Goal: Navigation & Orientation: Find specific page/section

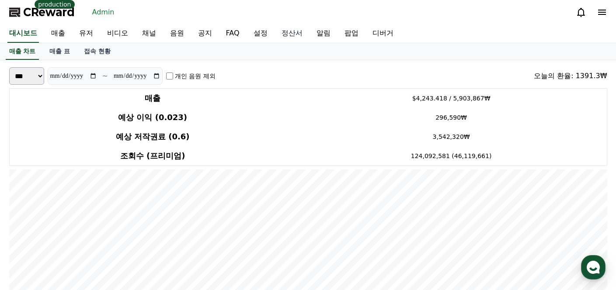
click at [274, 32] on link "정산서" at bounding box center [291, 33] width 35 height 18
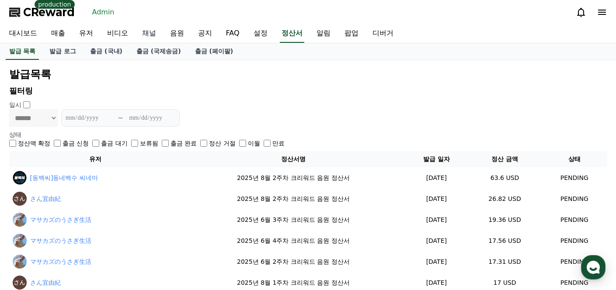
click at [135, 32] on link "채널" at bounding box center [149, 33] width 28 height 18
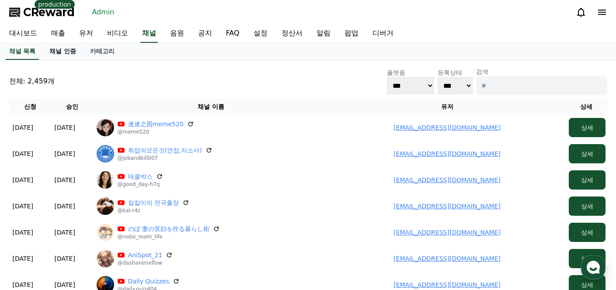
click at [66, 49] on link "채널 인증" at bounding box center [62, 51] width 41 height 17
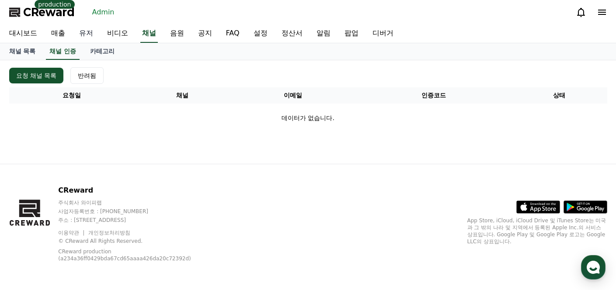
click at [87, 33] on link "유저" at bounding box center [86, 33] width 28 height 18
